Goal: Find specific page/section: Find specific page/section

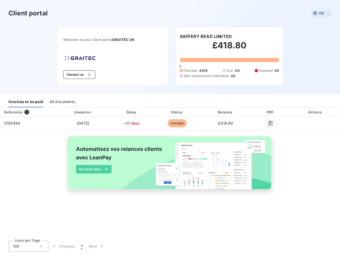
click at [322, 13] on span "FR" at bounding box center [321, 13] width 4 height 4
click at [78, 75] on button "Contact us" at bounding box center [79, 74] width 32 height 9
click at [26, 102] on div "Invoices to be paid" at bounding box center [26, 101] width 35 height 11
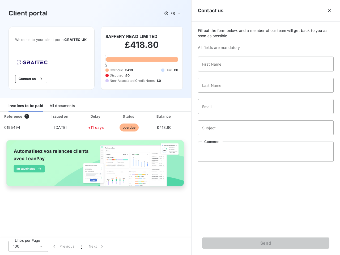
click at [62, 102] on div "All documents" at bounding box center [62, 105] width 25 height 11
